Goal: Information Seeking & Learning: Learn about a topic

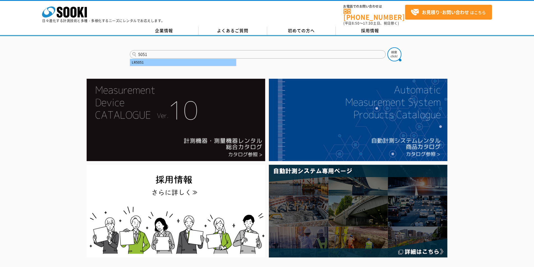
click at [178, 59] on div "LR5051" at bounding box center [183, 62] width 106 height 7
type input "LR5051"
click at [392, 52] on img at bounding box center [395, 54] width 14 height 14
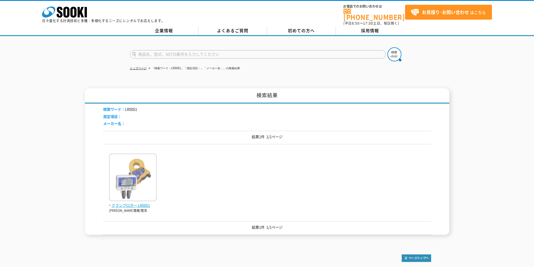
click at [146, 198] on img at bounding box center [133, 178] width 48 height 49
click at [222, 50] on input "text" at bounding box center [258, 54] width 256 height 8
type input "5001"
click at [394, 52] on img at bounding box center [395, 54] width 14 height 14
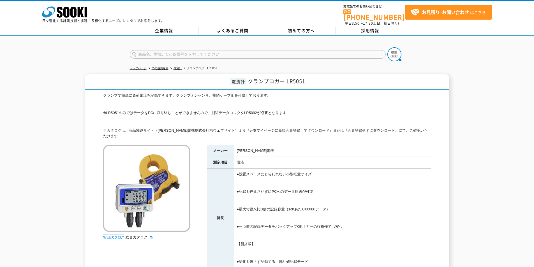
drag, startPoint x: 0, startPoint y: 0, endPoint x: 206, endPoint y: 112, distance: 234.4
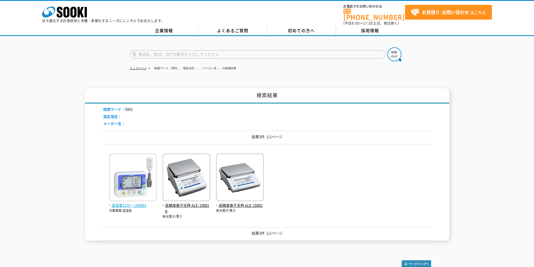
click at [128, 198] on img at bounding box center [133, 178] width 48 height 49
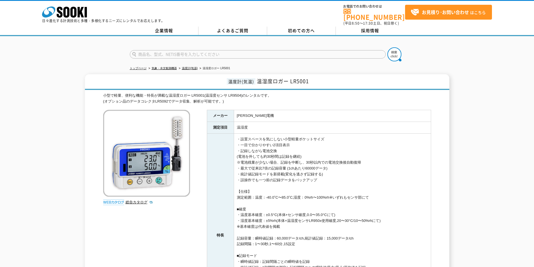
drag, startPoint x: 221, startPoint y: 46, endPoint x: 219, endPoint y: 49, distance: 4.0
click at [220, 47] on form at bounding box center [267, 55] width 275 height 16
click at [219, 50] on input "text" at bounding box center [258, 54] width 256 height 8
click at [205, 60] on div "Testo175H1" at bounding box center [183, 62] width 106 height 7
type input "Testo175H1"
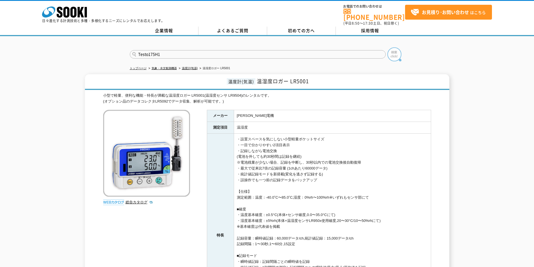
click at [399, 52] on img at bounding box center [395, 54] width 14 height 14
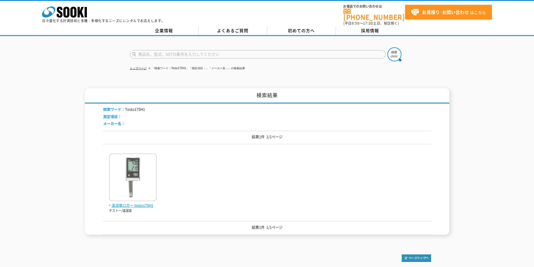
click at [150, 193] on img at bounding box center [133, 178] width 48 height 49
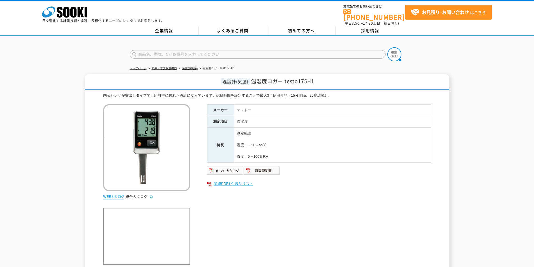
click at [242, 180] on link "関連PDF1 付属品リスト" at bounding box center [319, 183] width 224 height 7
click at [196, 51] on input "text" at bounding box center [258, 54] width 256 height 8
type input "おんど"
click at [393, 56] on img at bounding box center [395, 54] width 14 height 14
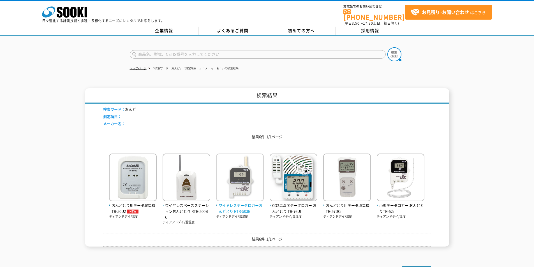
click at [238, 207] on span "ワイヤレスデータロガーおんどとり RTR-503B" at bounding box center [240, 209] width 48 height 12
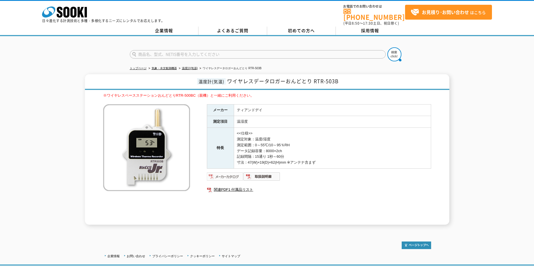
click at [231, 172] on img at bounding box center [225, 176] width 37 height 9
click at [267, 53] on input "text" at bounding box center [258, 54] width 256 height 8
type input "みまわり伝書鳩"
click at [389, 51] on img at bounding box center [395, 54] width 14 height 14
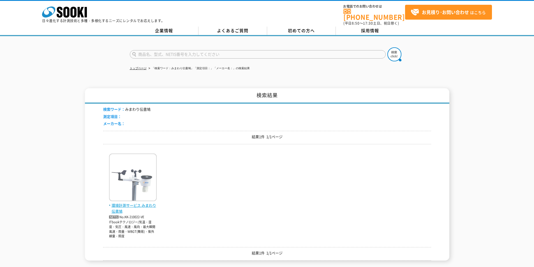
click at [127, 199] on img at bounding box center [133, 178] width 48 height 49
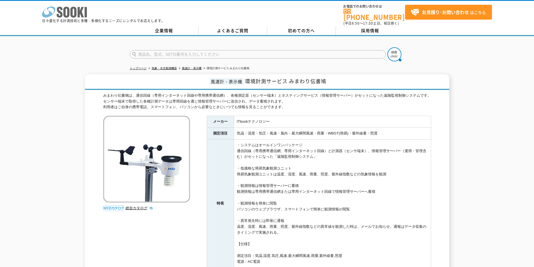
click at [71, 14] on icon at bounding box center [73, 12] width 6 height 11
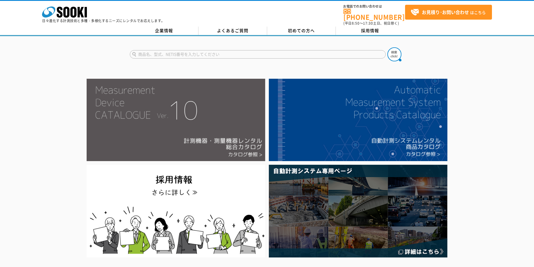
click at [201, 114] on img at bounding box center [176, 120] width 179 height 82
